Goal: Obtain resource: Obtain resource

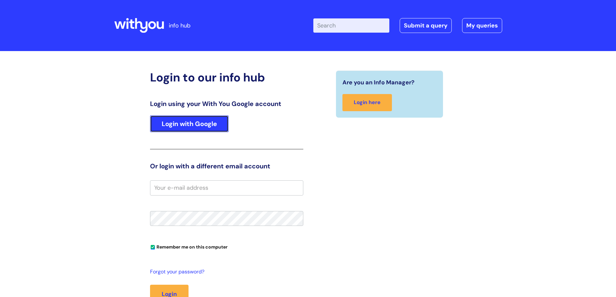
click at [204, 121] on link "Login with Google" at bounding box center [189, 123] width 79 height 17
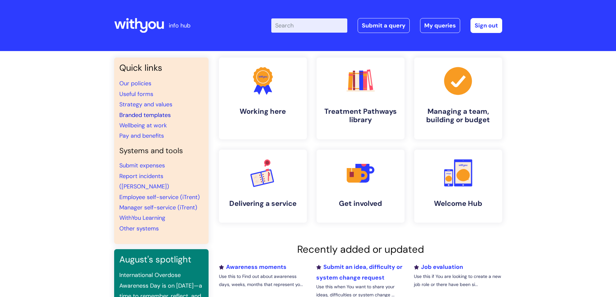
click at [143, 112] on link "Branded templates" at bounding box center [144, 115] width 51 height 8
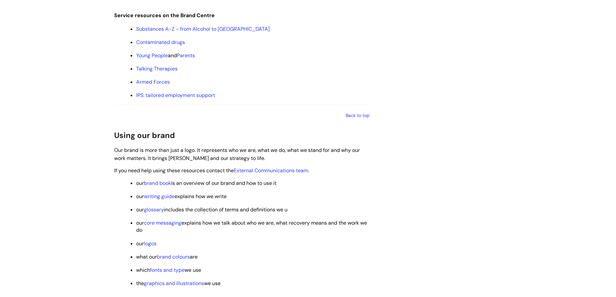
scroll to position [840, 0]
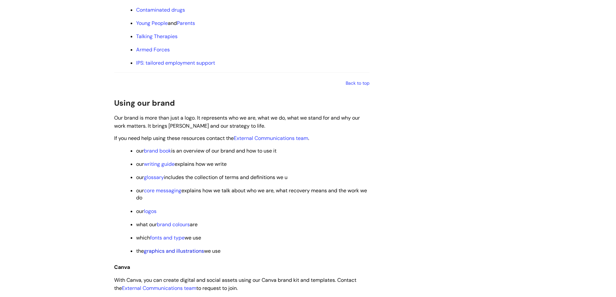
click at [187, 252] on link "graphics and illustrations" at bounding box center [174, 251] width 60 height 7
